Goal: Transaction & Acquisition: Book appointment/travel/reservation

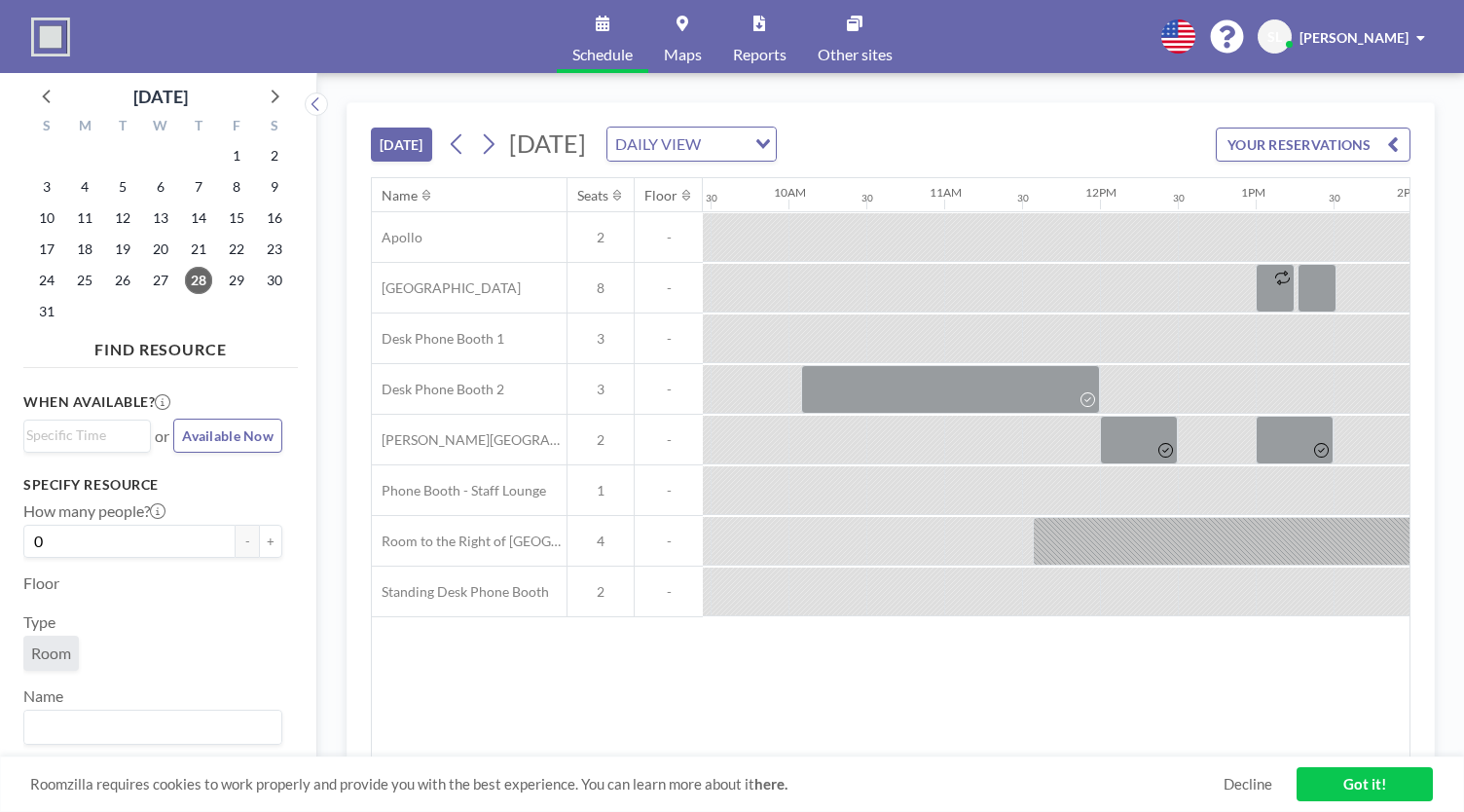
scroll to position [0, 2181]
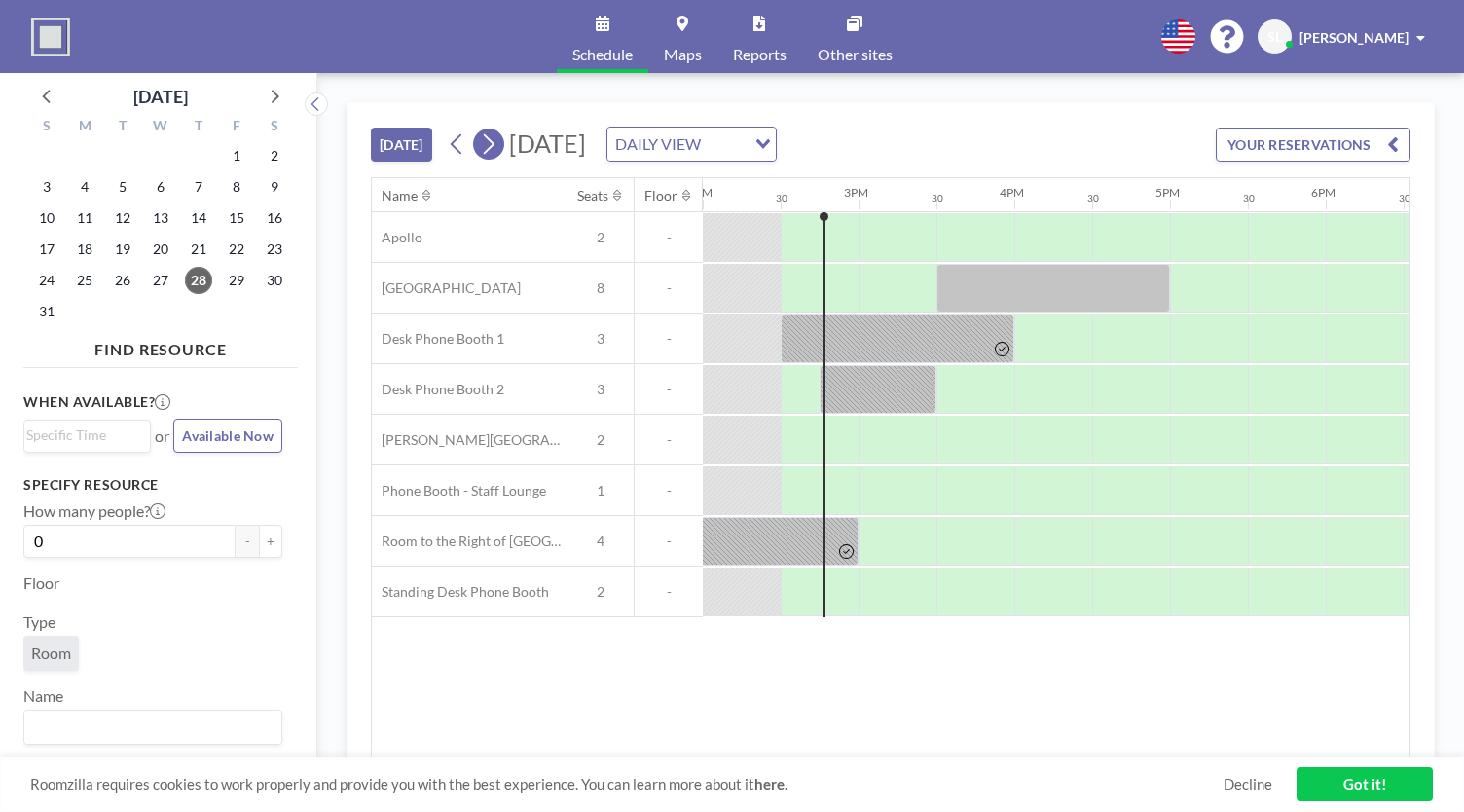
click at [498, 136] on icon at bounding box center [488, 145] width 19 height 29
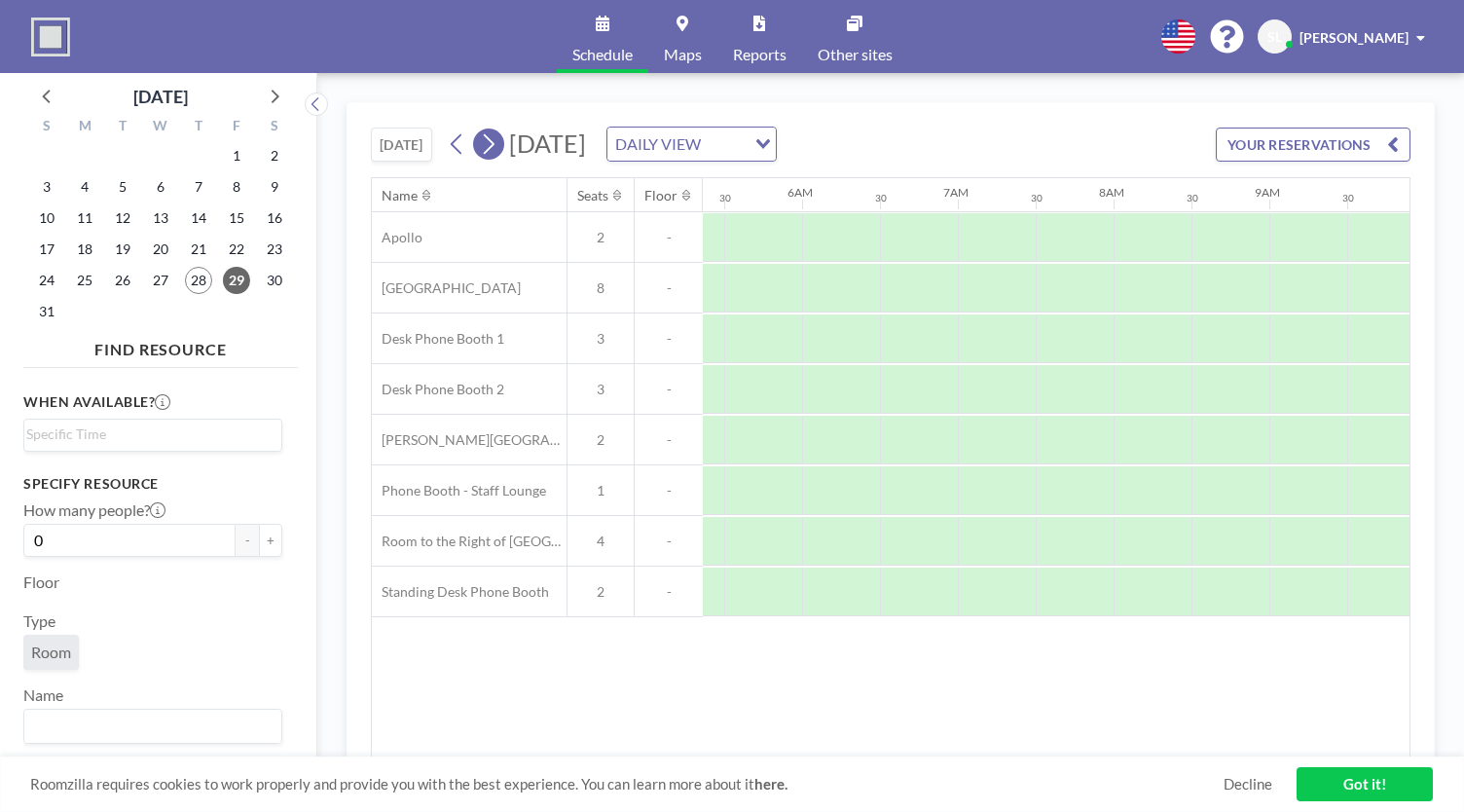
click at [498, 136] on icon at bounding box center [488, 145] width 19 height 29
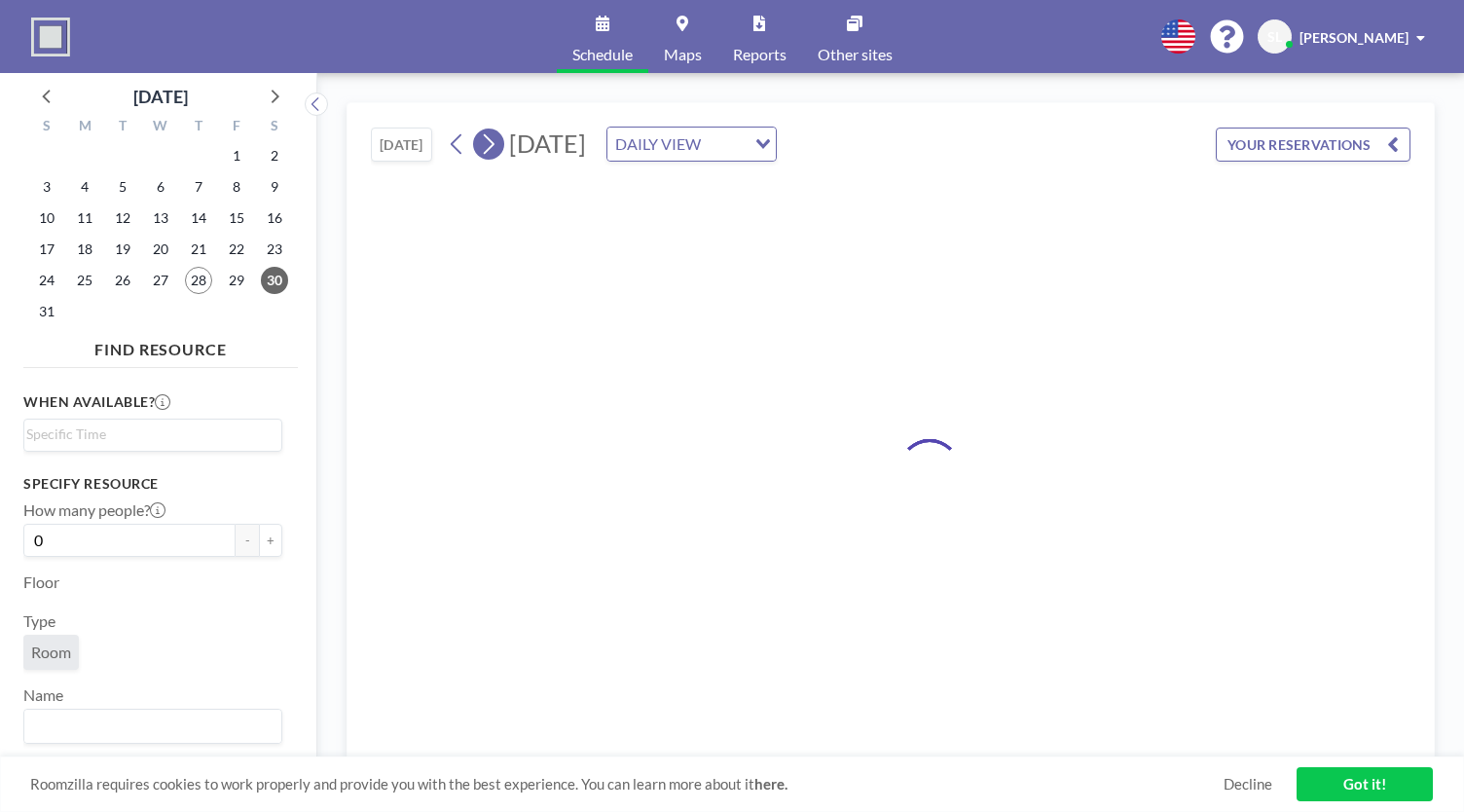
click at [498, 136] on icon at bounding box center [488, 145] width 19 height 29
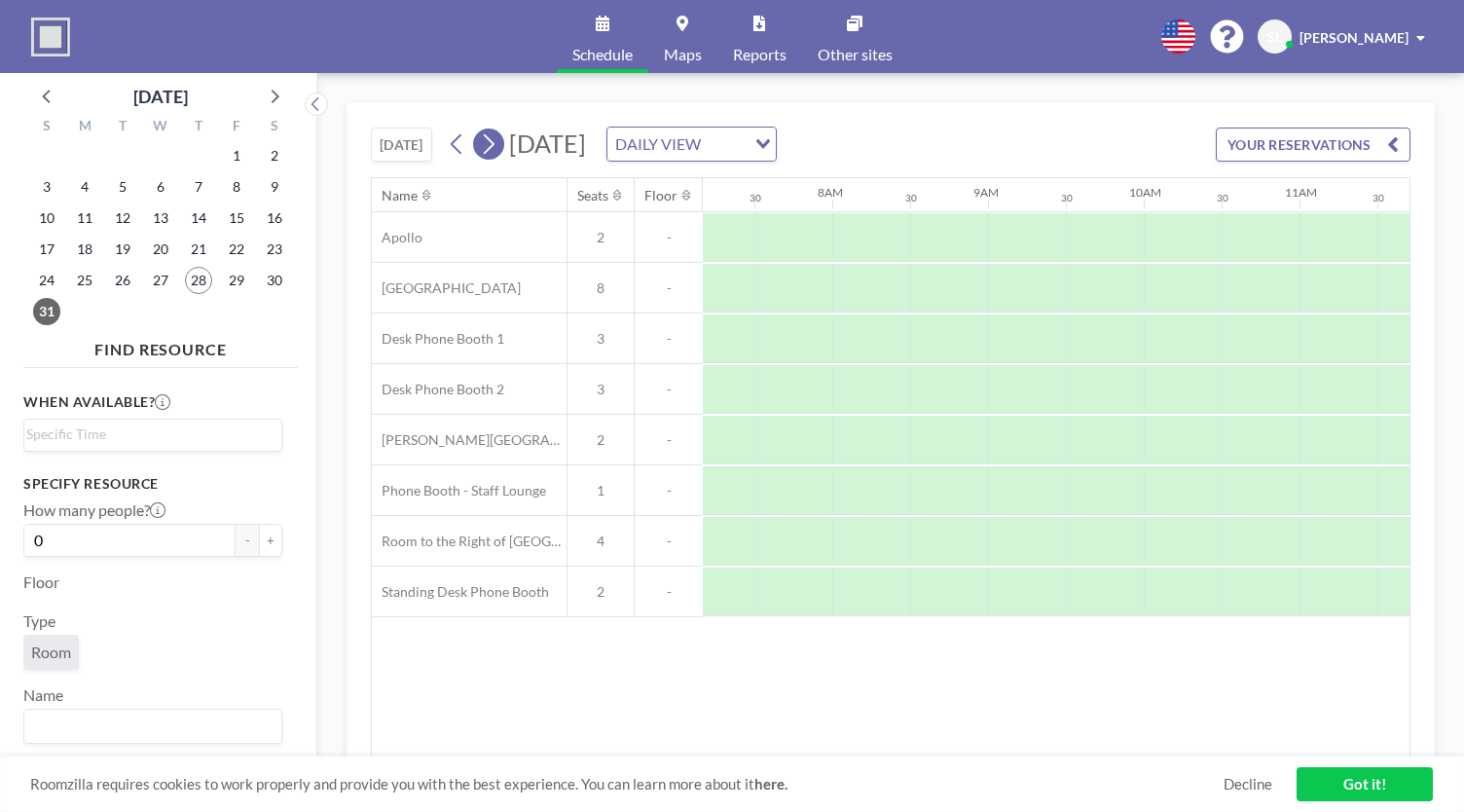
scroll to position [0, 1168]
click at [498, 136] on icon at bounding box center [488, 145] width 19 height 29
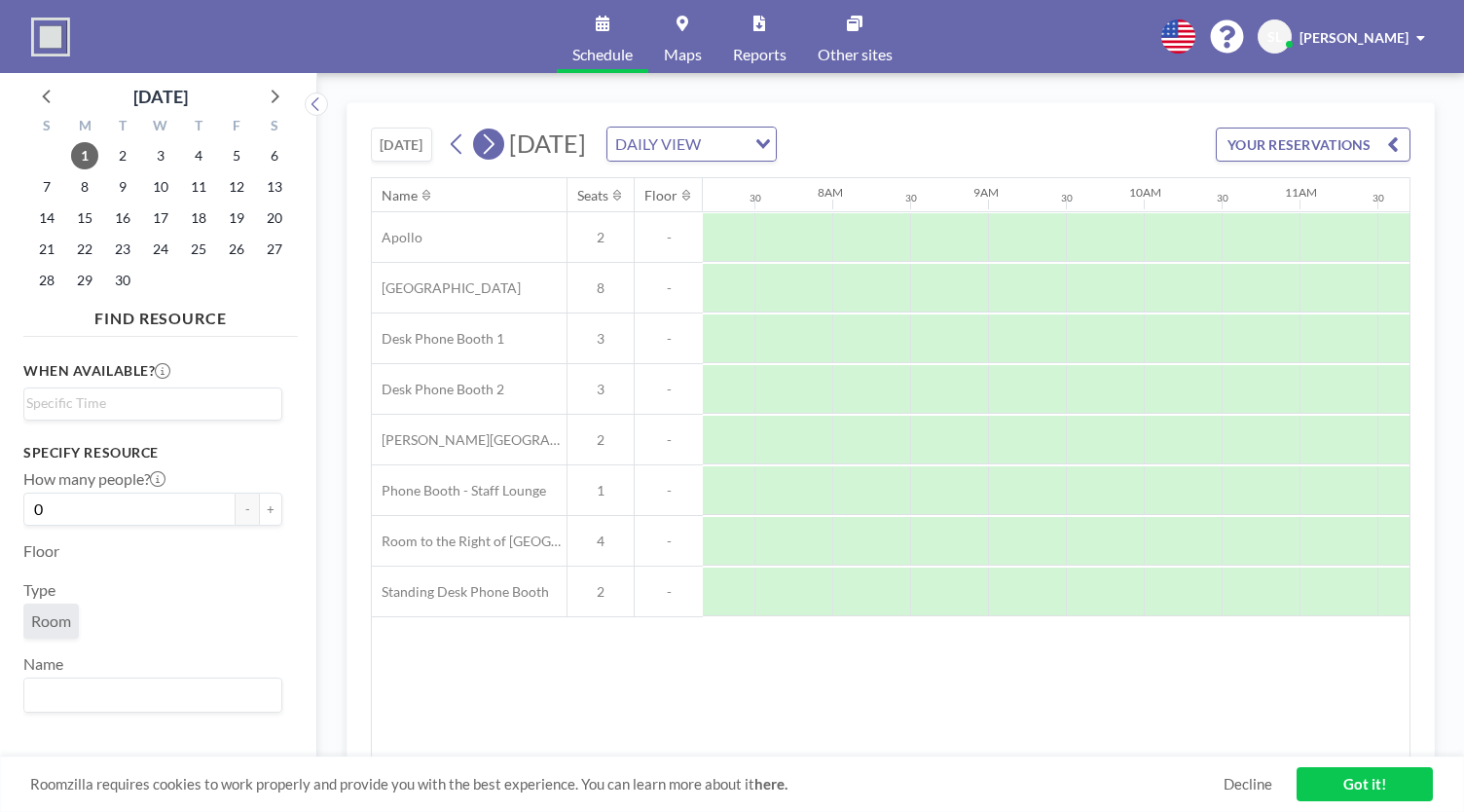
click at [498, 136] on icon at bounding box center [488, 145] width 19 height 29
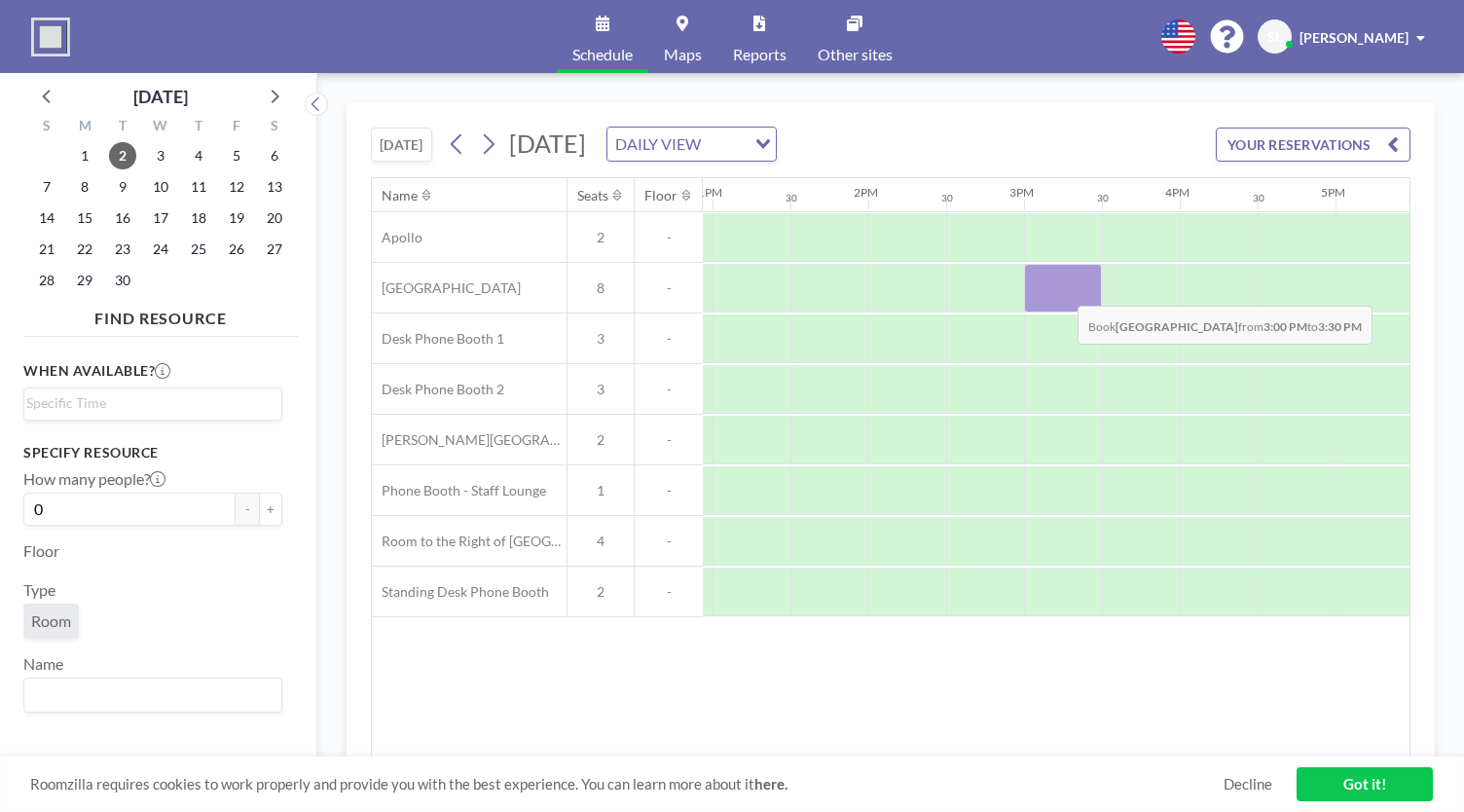
click at [1062, 289] on div at bounding box center [1062, 287] width 78 height 48
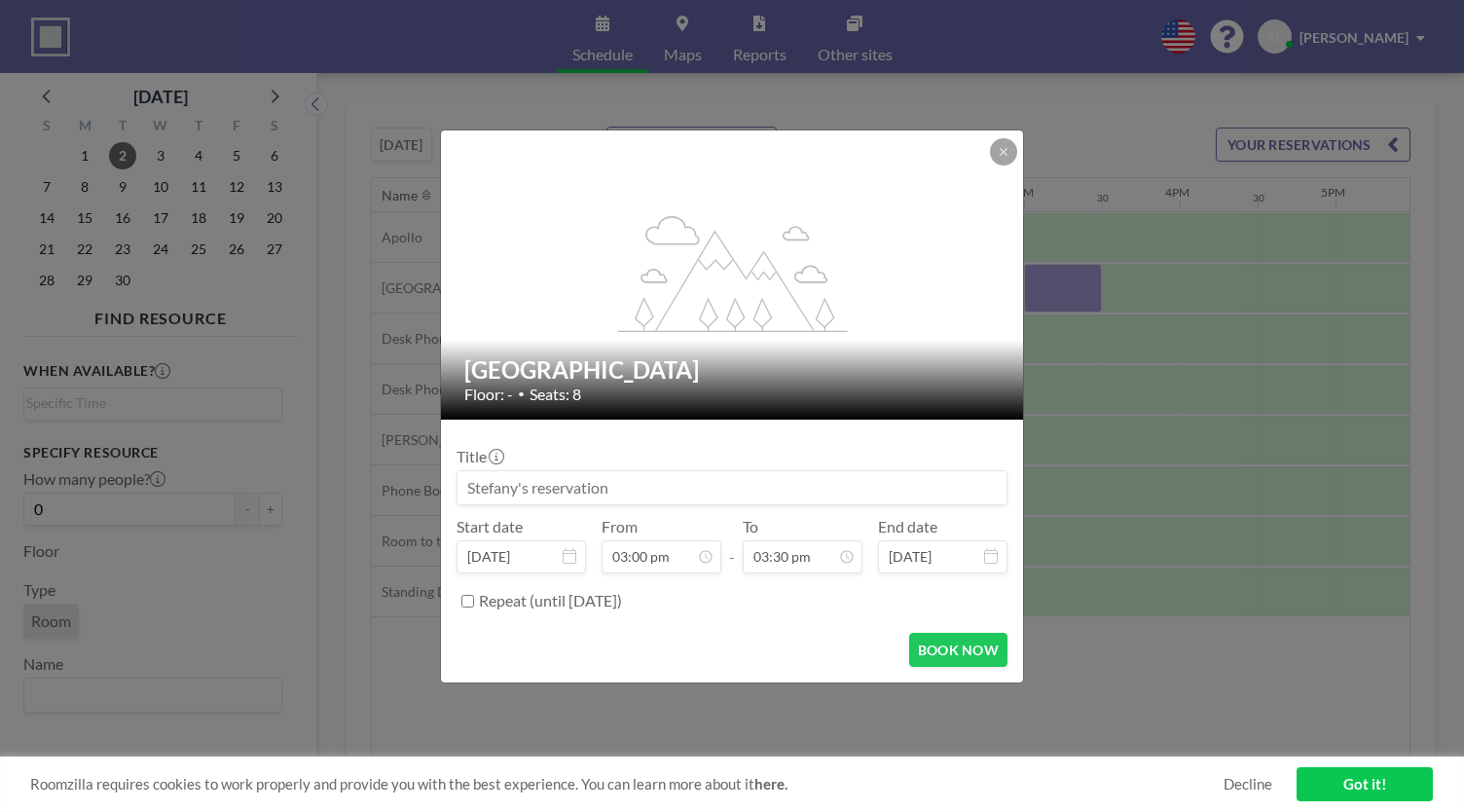
click at [1062, 289] on div "flex-grow: 1.2; [GEOGRAPHIC_DATA] Floor: - • Seats: 8 Title Start date [DATE] F…" at bounding box center [732, 406] width 1464 height 812
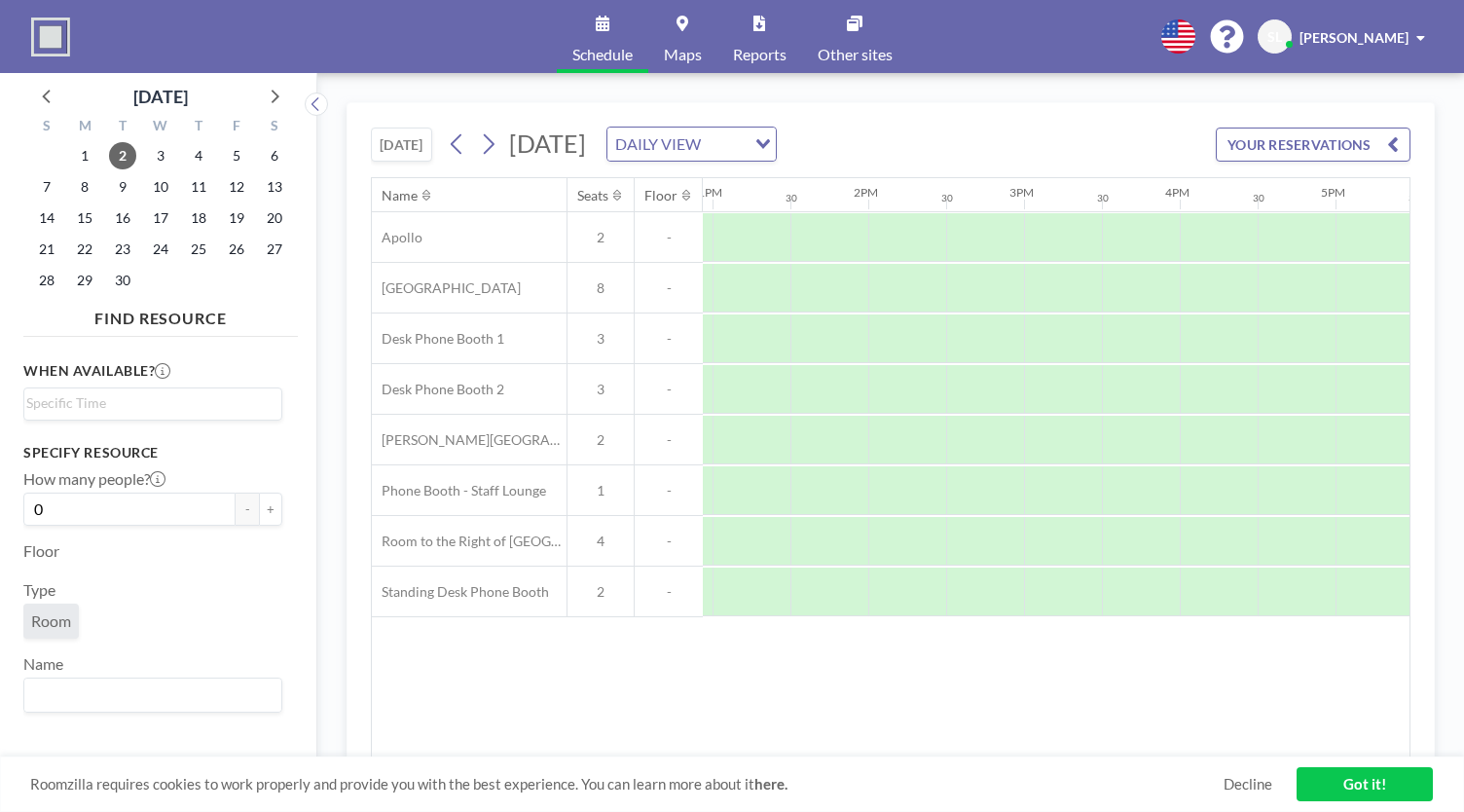
click at [1062, 289] on div at bounding box center [1062, 287] width 78 height 48
click at [1074, 291] on div at bounding box center [1062, 287] width 78 height 48
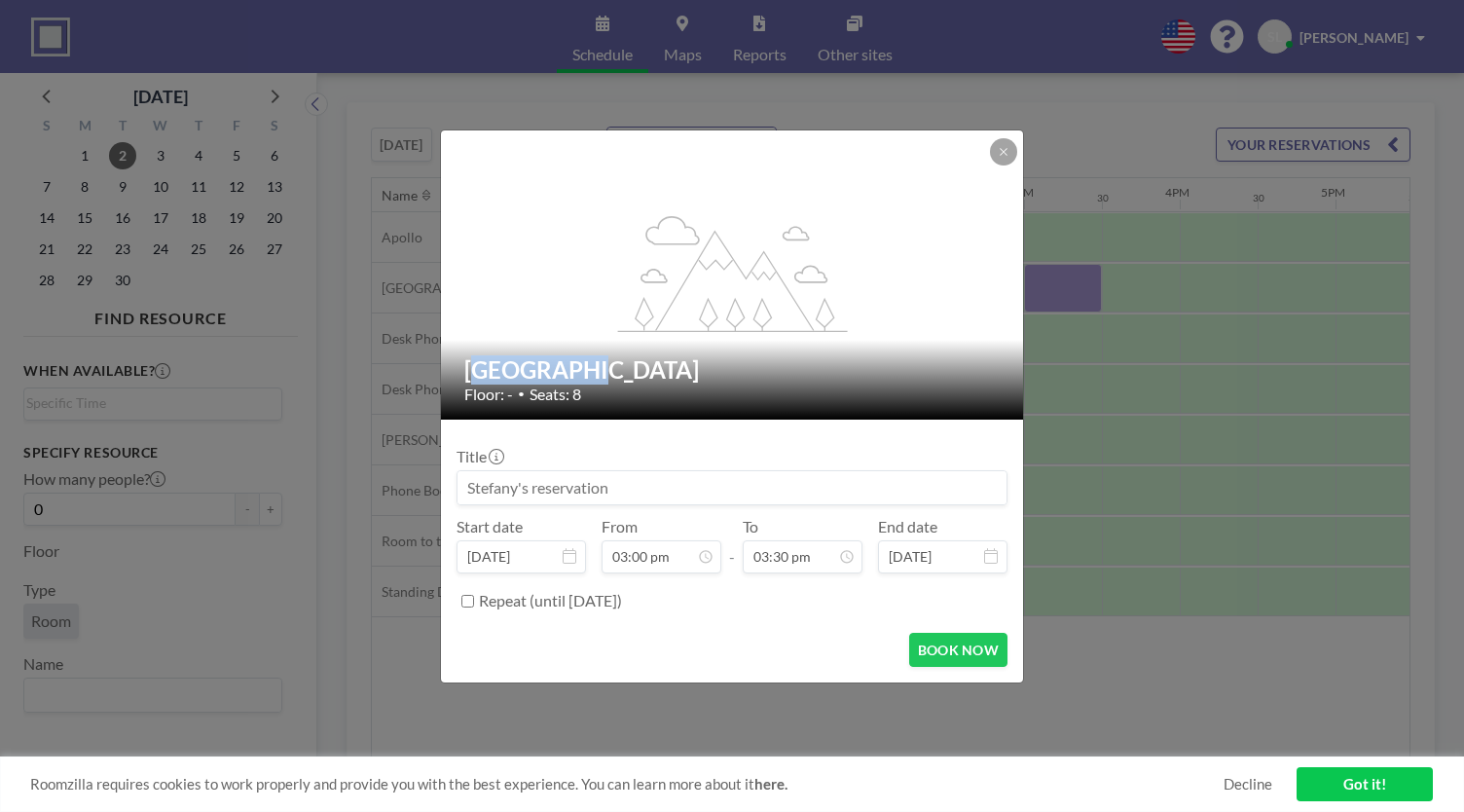
click at [1074, 291] on div "flex-grow: 1.2; [GEOGRAPHIC_DATA] Floor: - • Seats: 8 Title Start date [DATE] F…" at bounding box center [732, 406] width 1464 height 812
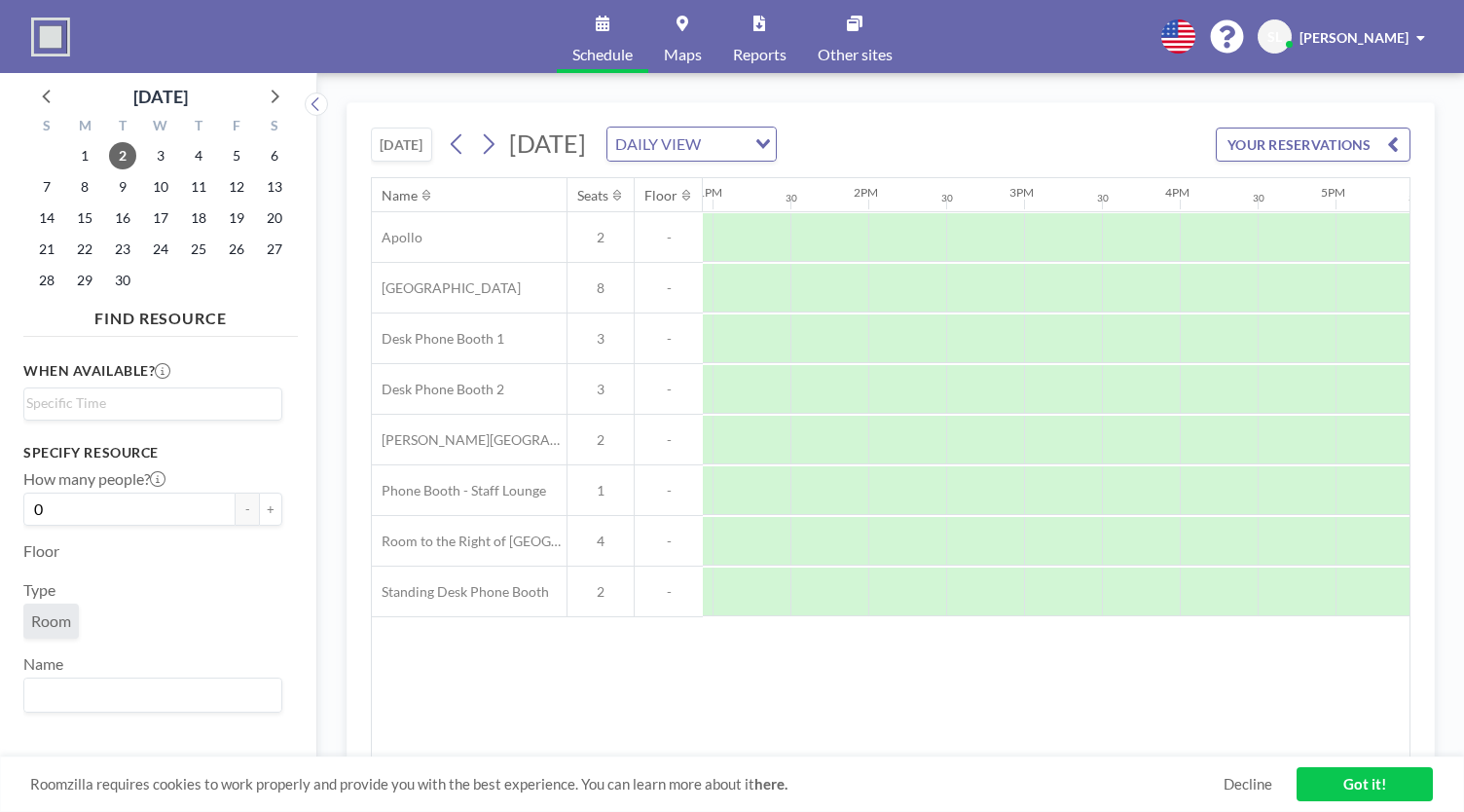
click at [1074, 291] on div at bounding box center [1062, 287] width 78 height 48
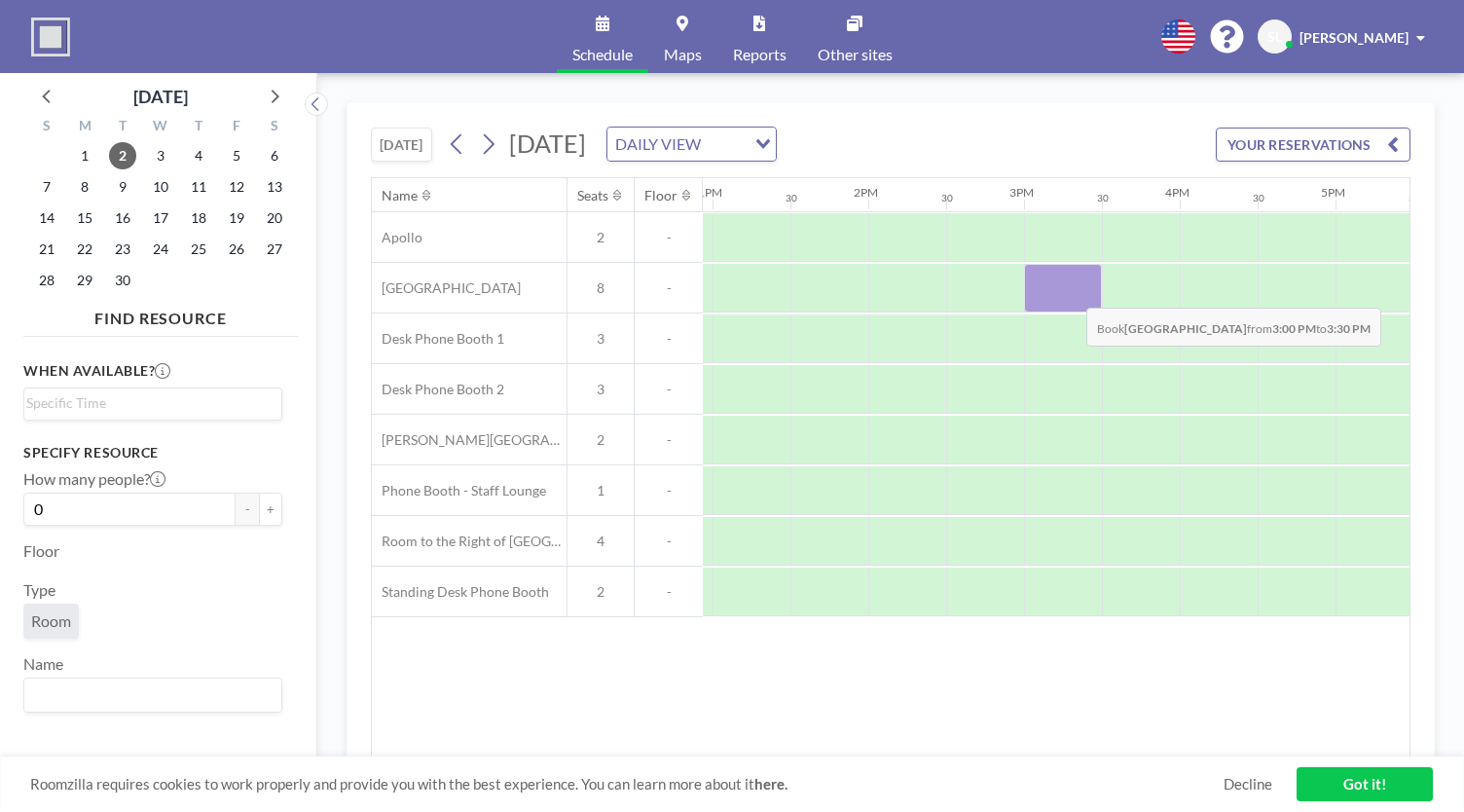
click at [1071, 291] on div at bounding box center [1062, 287] width 78 height 48
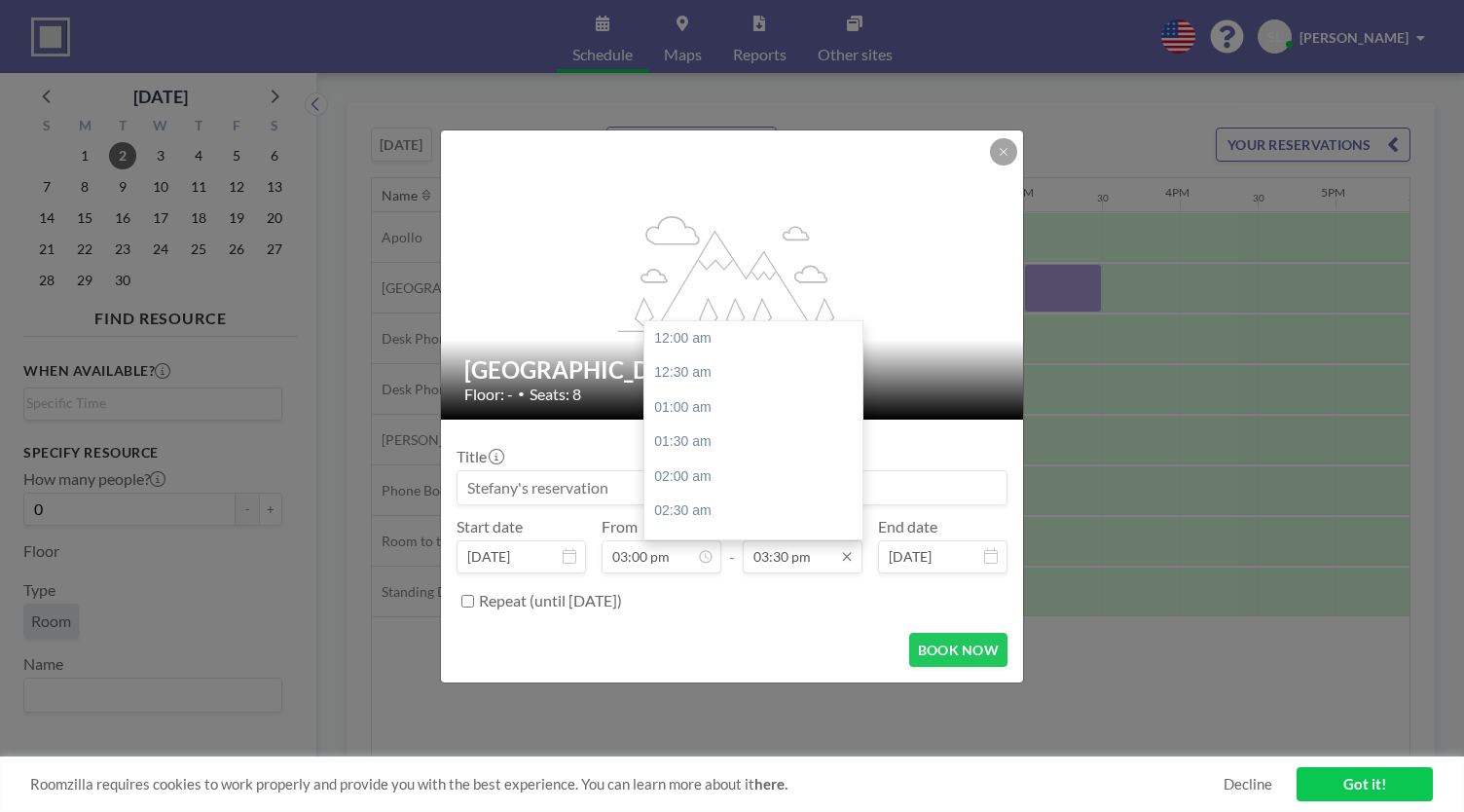
scroll to position [1073, 0]
click at [813, 553] on input "03:30 pm" at bounding box center [802, 556] width 120 height 33
click at [765, 441] on div "05:00 pm" at bounding box center [758, 443] width 228 height 35
click at [803, 556] on input "05:00 pm" at bounding box center [802, 556] width 120 height 33
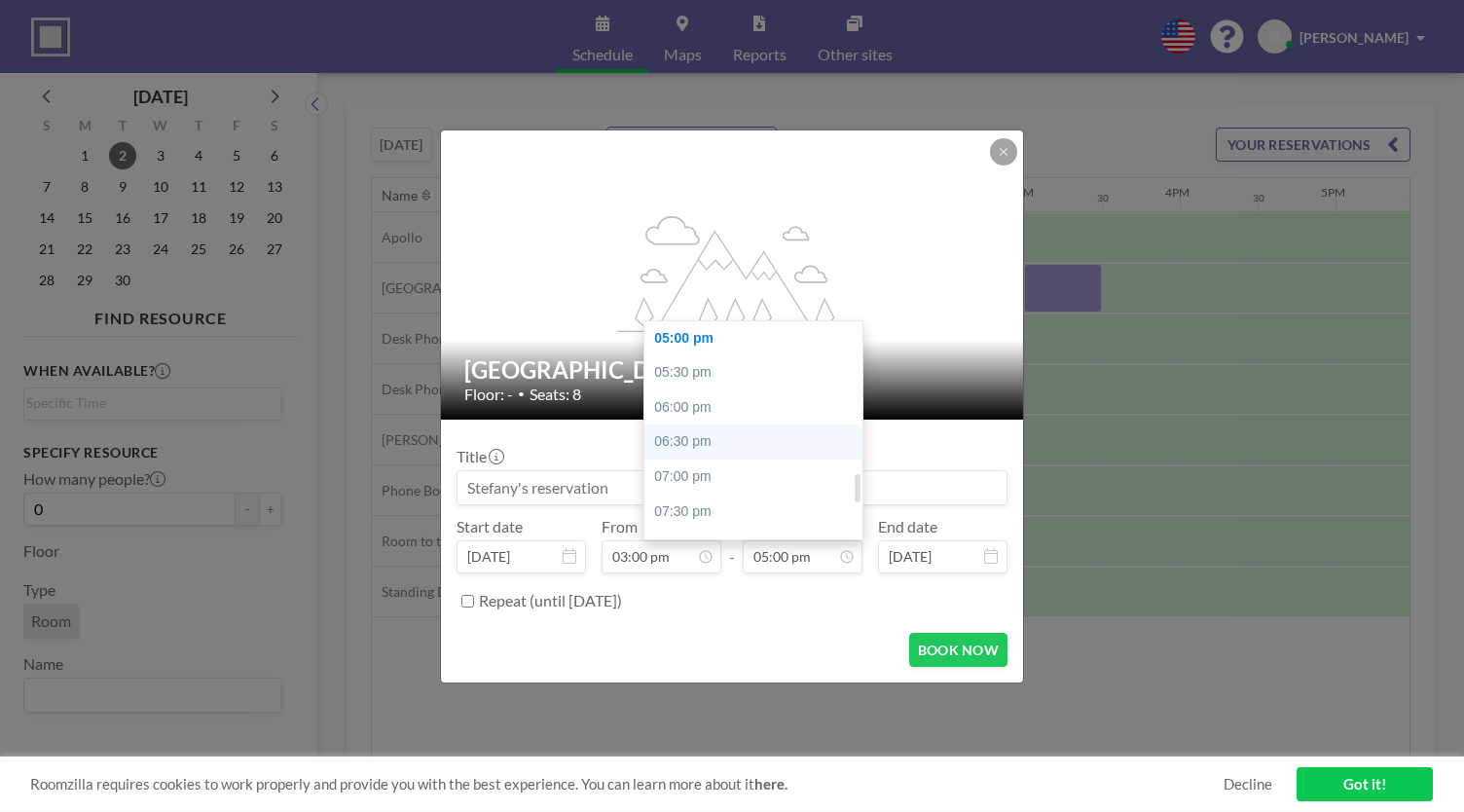
click at [782, 441] on div "06:30 pm" at bounding box center [758, 442] width 228 height 35
type input "06:30 pm"
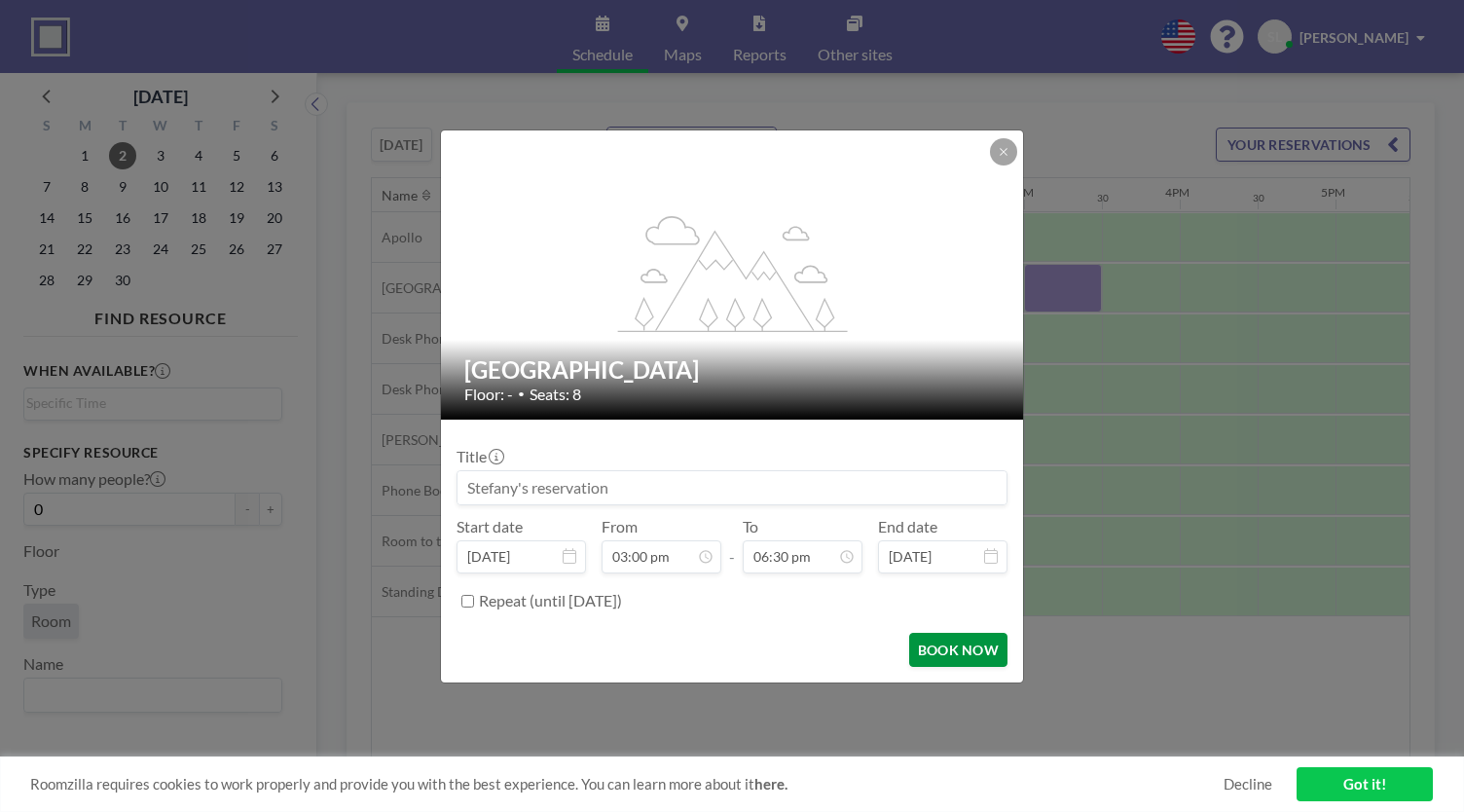
scroll to position [0, 0]
click at [930, 651] on button "BOOK NOW" at bounding box center [959, 649] width 98 height 34
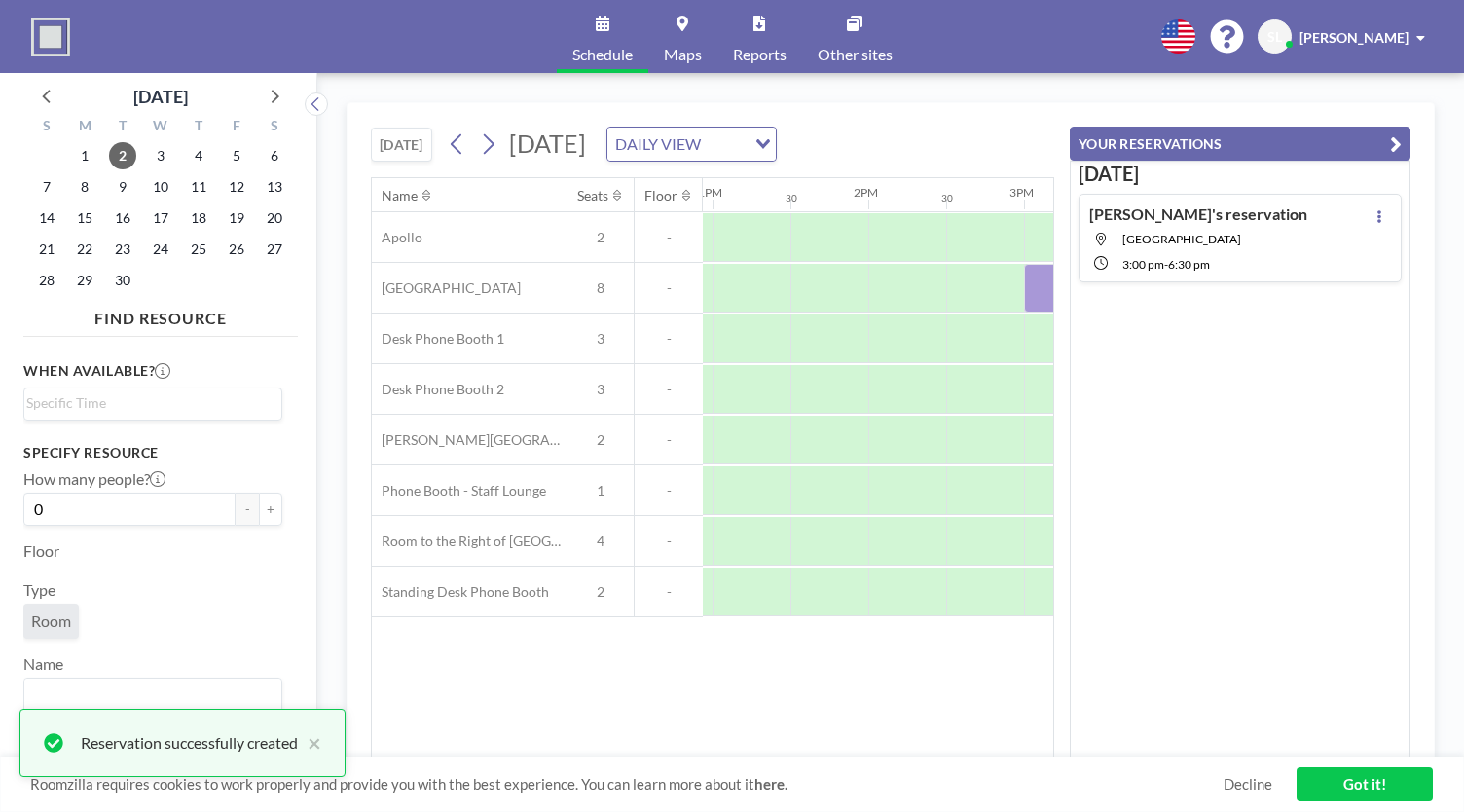
click at [1389, 148] on button "YOUR RESERVATIONS" at bounding box center [1240, 144] width 340 height 34
